Goal: Information Seeking & Learning: Check status

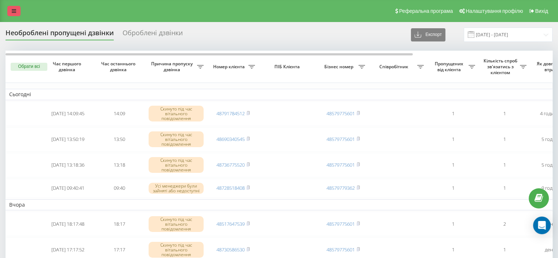
click at [16, 10] on icon at bounding box center [14, 10] width 4 height 5
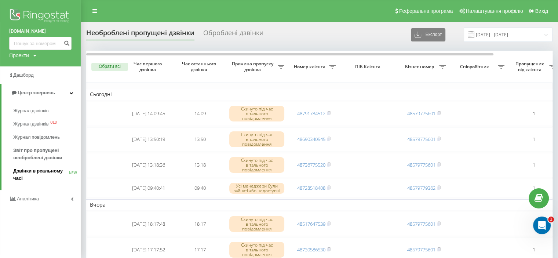
click at [46, 172] on span "Дзвінки в реальному часі" at bounding box center [41, 174] width 56 height 15
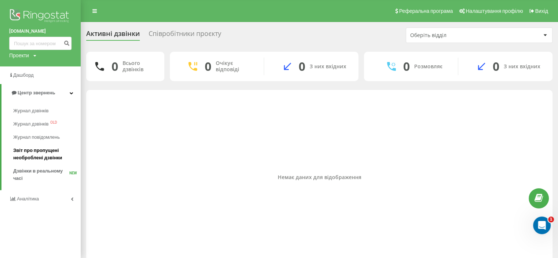
click at [40, 151] on span "Звіт про пропущені необроблені дзвінки" at bounding box center [45, 154] width 64 height 15
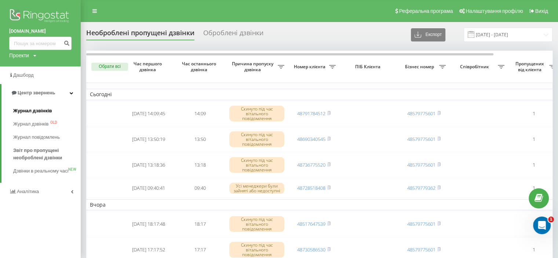
click at [40, 108] on span "Журнал дзвінків" at bounding box center [32, 110] width 39 height 7
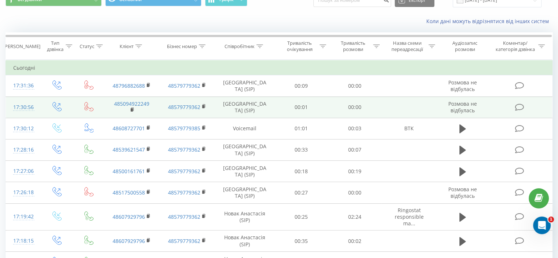
scroll to position [37, 0]
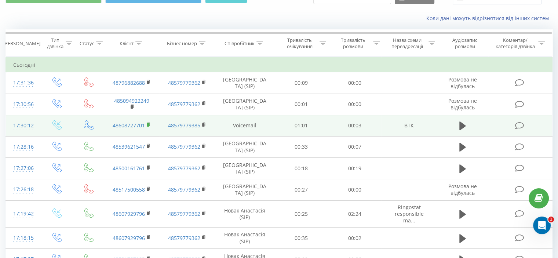
click at [149, 123] on icon at bounding box center [149, 124] width 4 height 5
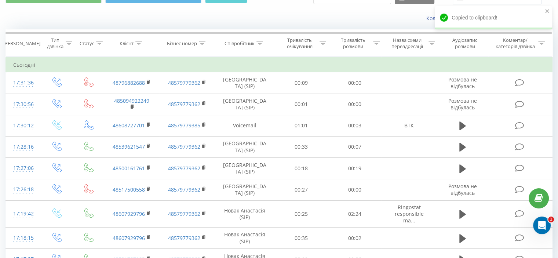
scroll to position [0, 0]
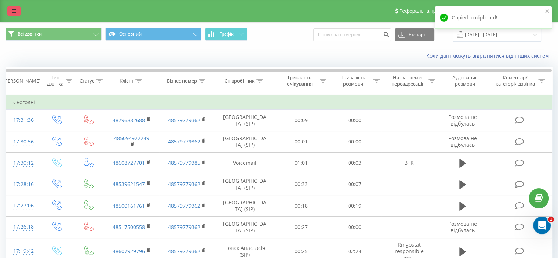
click at [18, 11] on link at bounding box center [13, 11] width 13 height 10
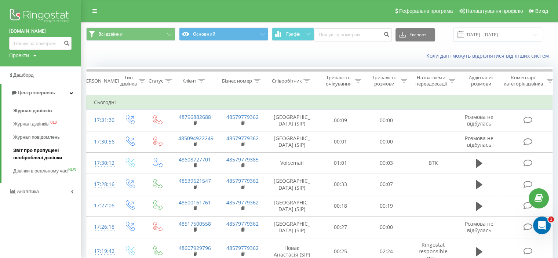
click at [41, 157] on span "Звіт про пропущені необроблені дзвінки" at bounding box center [45, 154] width 64 height 15
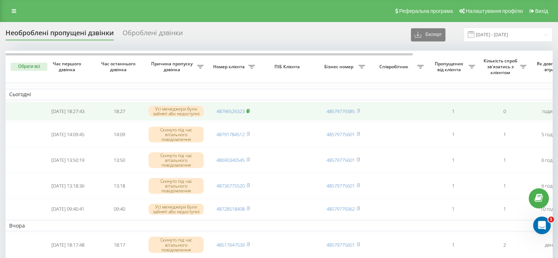
click at [249, 110] on icon at bounding box center [247, 111] width 3 height 4
click at [249, 110] on icon at bounding box center [248, 110] width 3 height 3
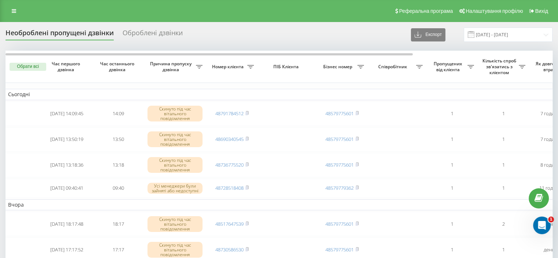
scroll to position [0, 1]
